Goal: Complete Application Form: Complete application form

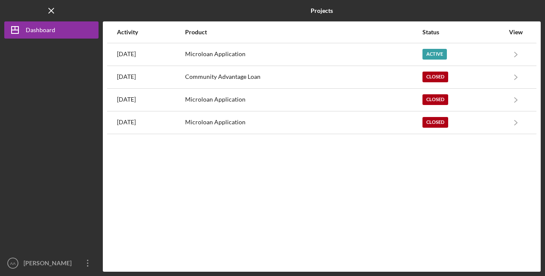
click at [340, 54] on div "Microloan Application" at bounding box center [303, 54] width 236 height 21
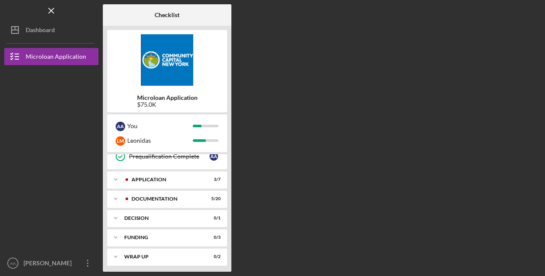
scroll to position [118, 0]
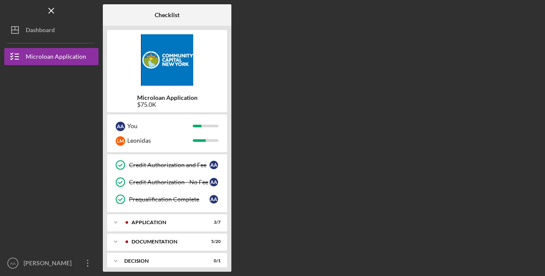
click at [169, 220] on div "Application" at bounding box center [165, 222] width 68 height 5
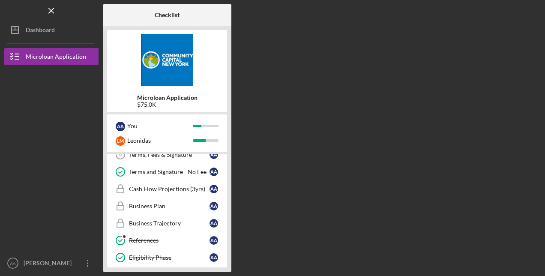
scroll to position [161, 0]
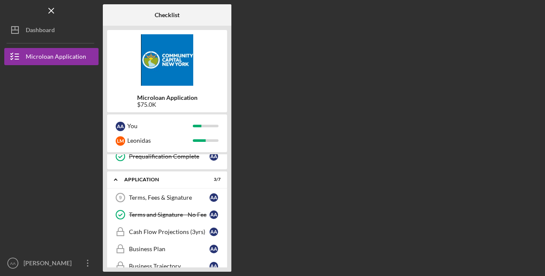
click at [163, 194] on div "Terms, Fees & Signature" at bounding box center [169, 197] width 81 height 7
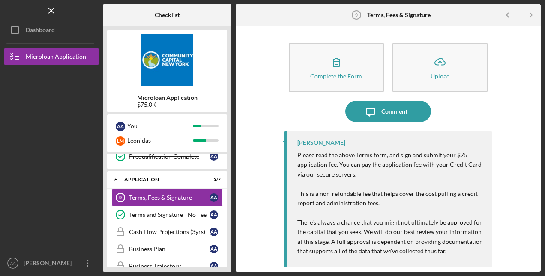
click at [352, 76] on div "Complete the Form" at bounding box center [336, 76] width 52 height 6
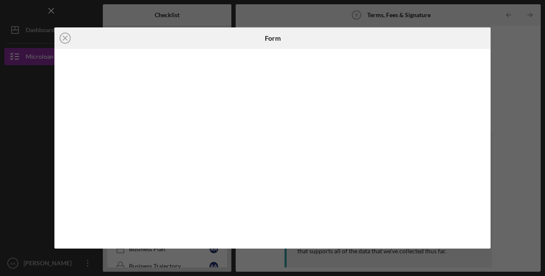
click at [68, 39] on icon "Icon/Close" at bounding box center [64, 37] width 21 height 21
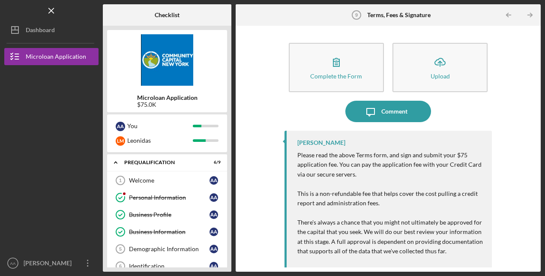
scroll to position [43, 0]
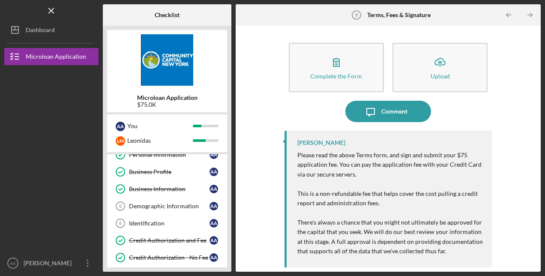
click at [182, 203] on div "Demographic Information" at bounding box center [169, 206] width 81 height 7
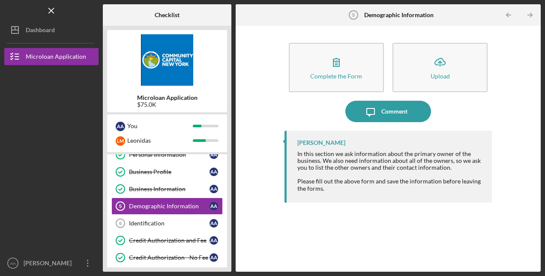
click at [357, 75] on div "Complete the Form" at bounding box center [336, 76] width 52 height 6
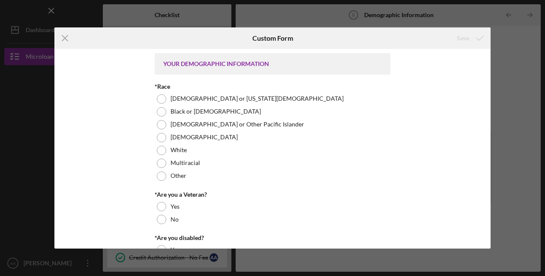
click at [158, 178] on div at bounding box center [161, 175] width 9 height 9
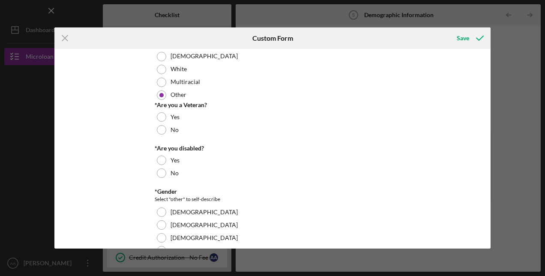
scroll to position [86, 0]
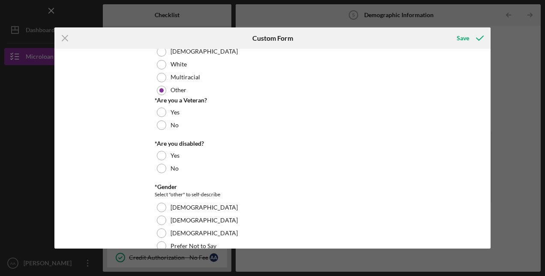
click at [158, 125] on div at bounding box center [161, 124] width 9 height 9
click at [157, 168] on div at bounding box center [161, 168] width 9 height 9
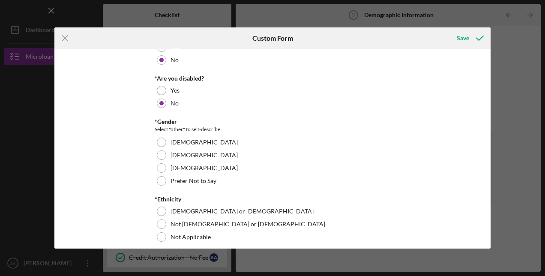
scroll to position [214, 0]
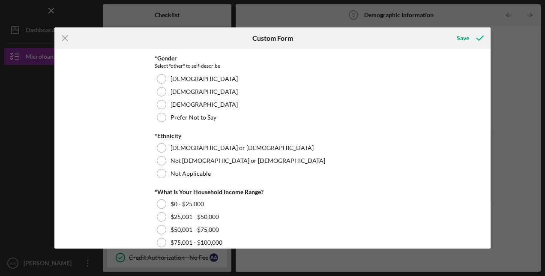
click at [161, 77] on div at bounding box center [161, 78] width 9 height 9
click at [161, 146] on div at bounding box center [161, 147] width 9 height 9
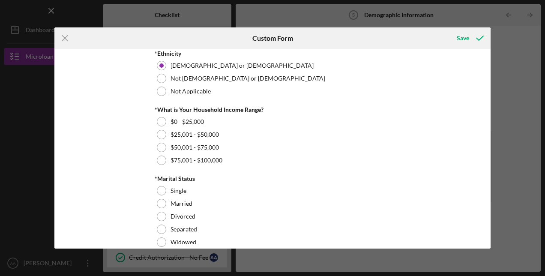
scroll to position [343, 0]
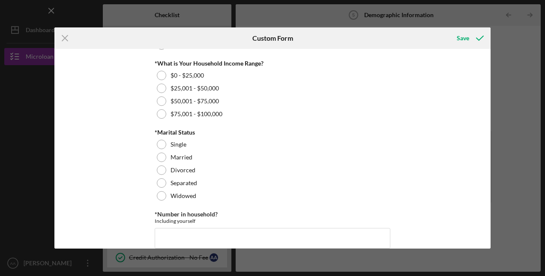
click at [157, 113] on div at bounding box center [161, 113] width 9 height 9
click at [164, 142] on div "Single" at bounding box center [273, 144] width 236 height 13
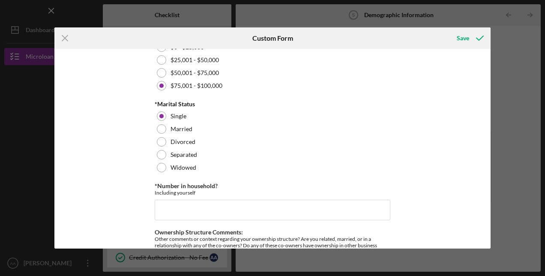
scroll to position [436, 0]
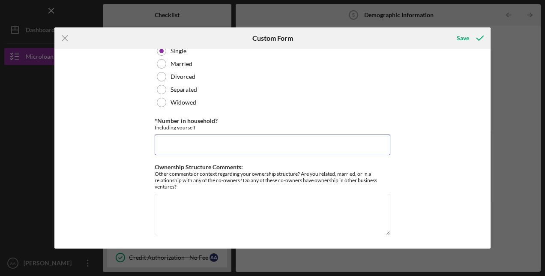
click at [224, 137] on input "*Number in household?" at bounding box center [273, 144] width 236 height 21
type input "2"
click at [460, 35] on div "Save" at bounding box center [463, 38] width 12 height 17
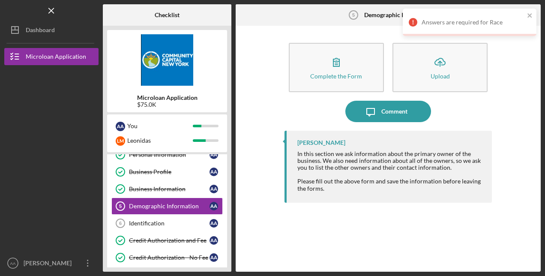
click at [481, 22] on div "Answers are required for Race" at bounding box center [472, 22] width 103 height 7
click at [320, 75] on div "Complete the Form" at bounding box center [336, 76] width 52 height 6
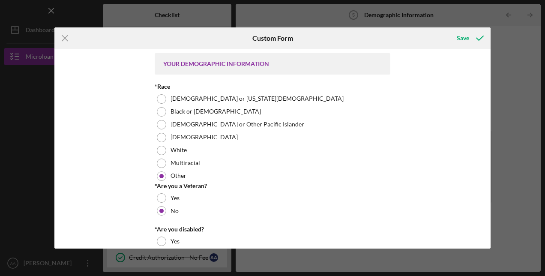
drag, startPoint x: 161, startPoint y: 111, endPoint x: 186, endPoint y: 89, distance: 33.7
click at [161, 111] on div at bounding box center [161, 111] width 9 height 9
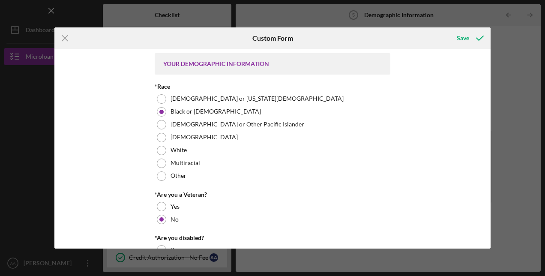
click at [466, 39] on div "Save" at bounding box center [463, 38] width 12 height 17
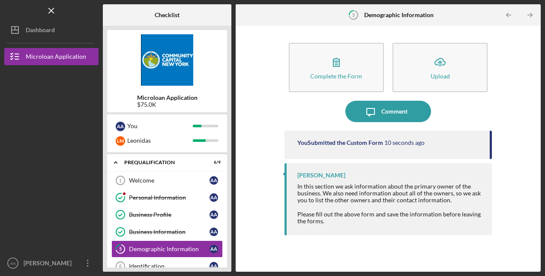
click at [53, 11] on icon "Icon/Menu Close" at bounding box center [51, 10] width 19 height 19
